Goal: Transaction & Acquisition: Purchase product/service

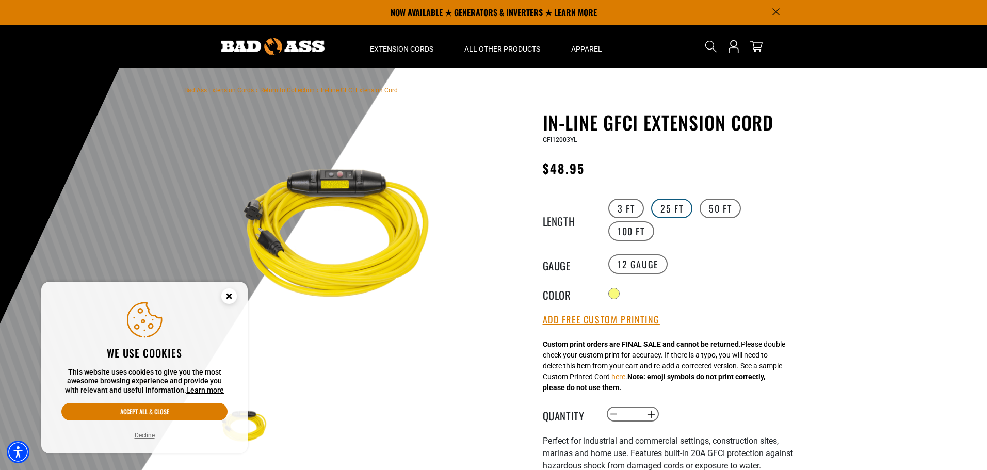
click at [668, 208] on label "25 FT" at bounding box center [671, 209] width 41 height 20
click at [231, 297] on icon "Close this option" at bounding box center [229, 296] width 4 height 4
